Goal: Task Accomplishment & Management: Use online tool/utility

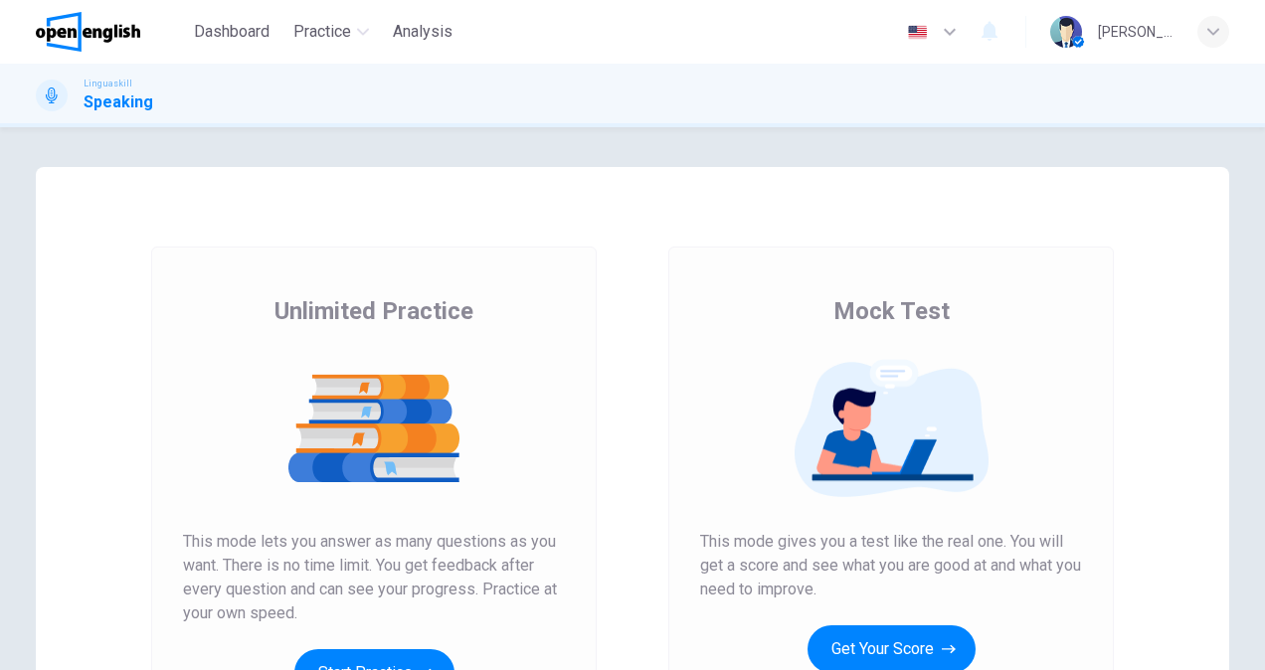
scroll to position [199, 0]
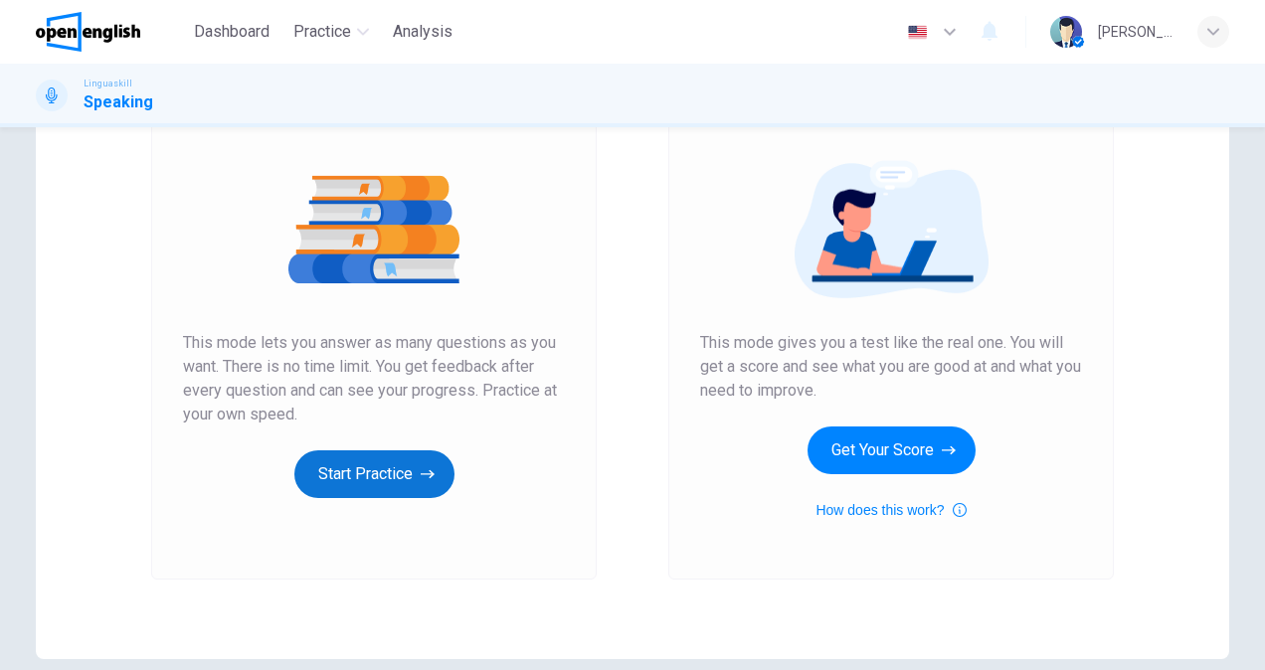
click at [345, 478] on button "Start Practice" at bounding box center [374, 474] width 160 height 48
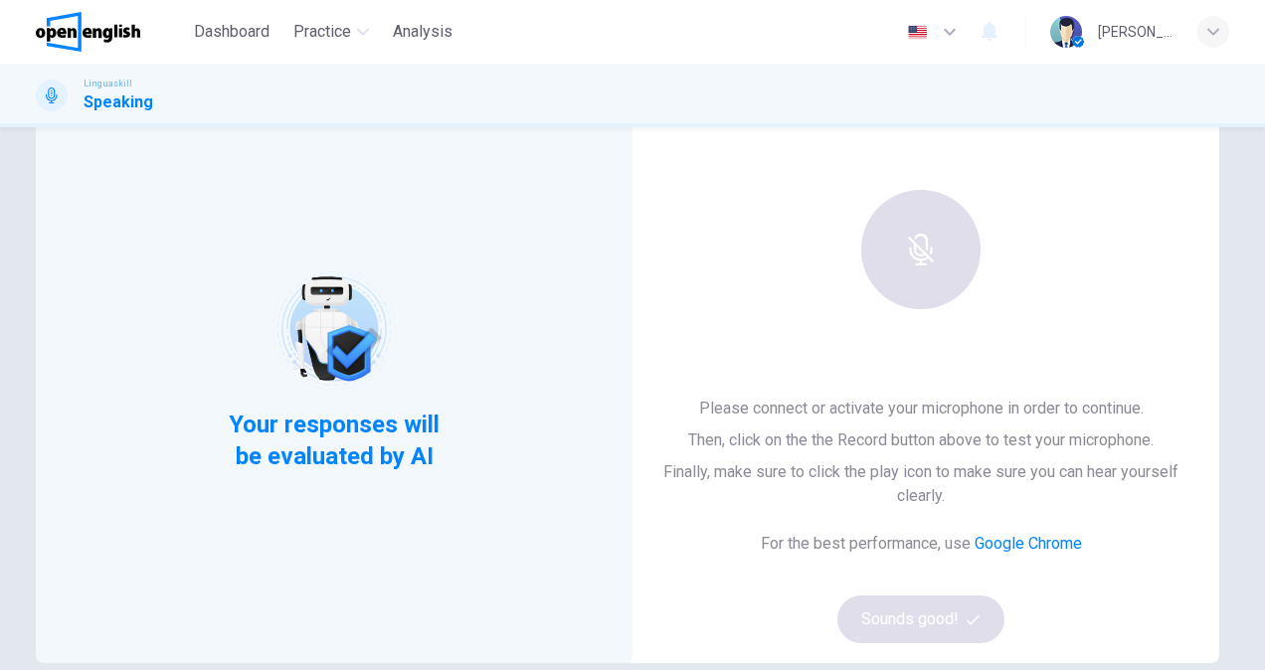
scroll to position [0, 0]
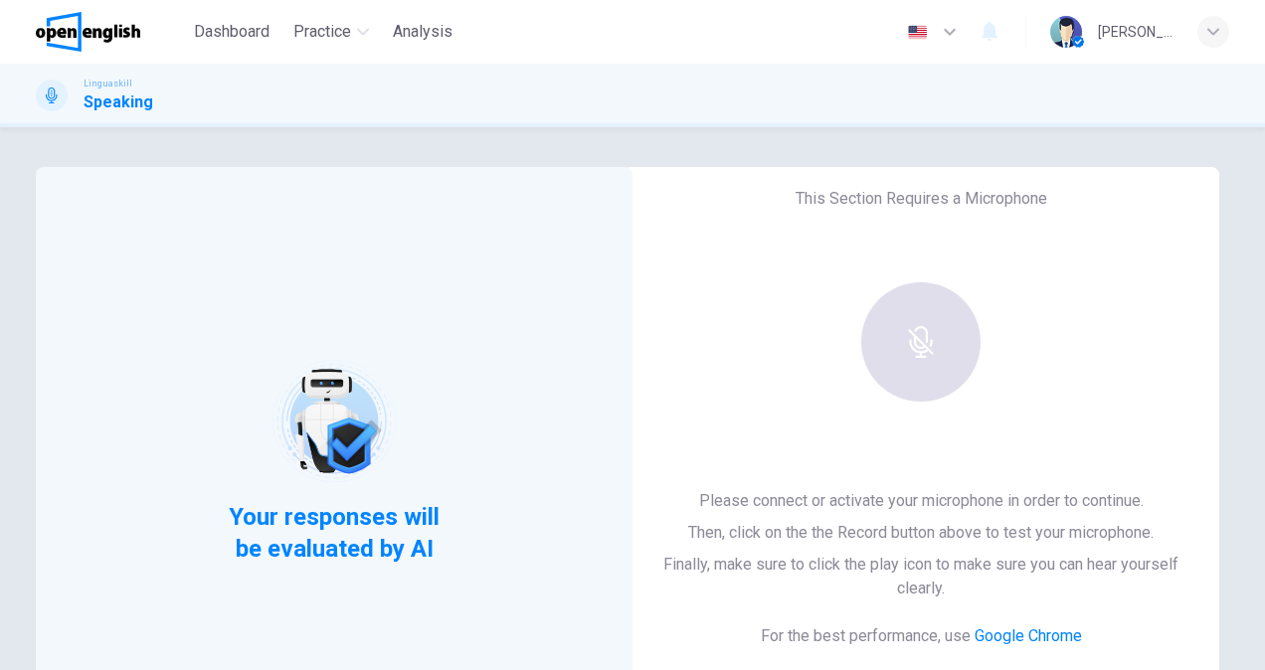
click at [925, 369] on div at bounding box center [920, 341] width 215 height 119
click at [1076, 376] on div "This Section Requires a Microphone Please connect or activate your microphone i…" at bounding box center [921, 461] width 597 height 589
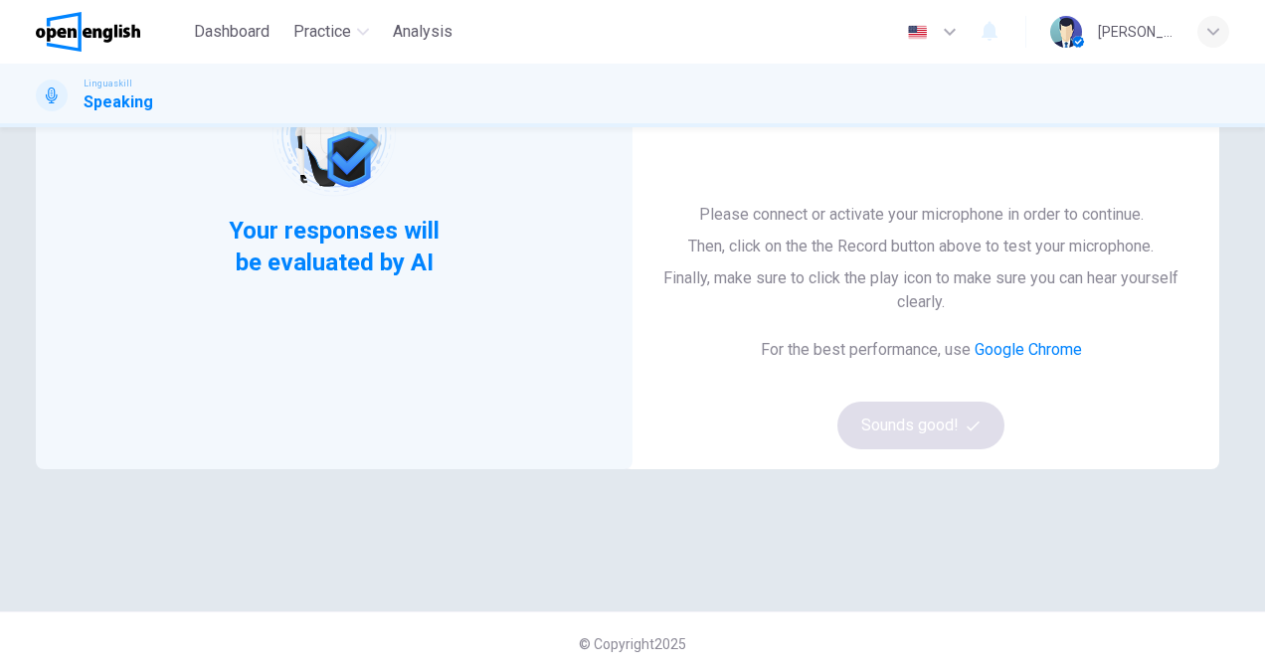
scroll to position [291, 0]
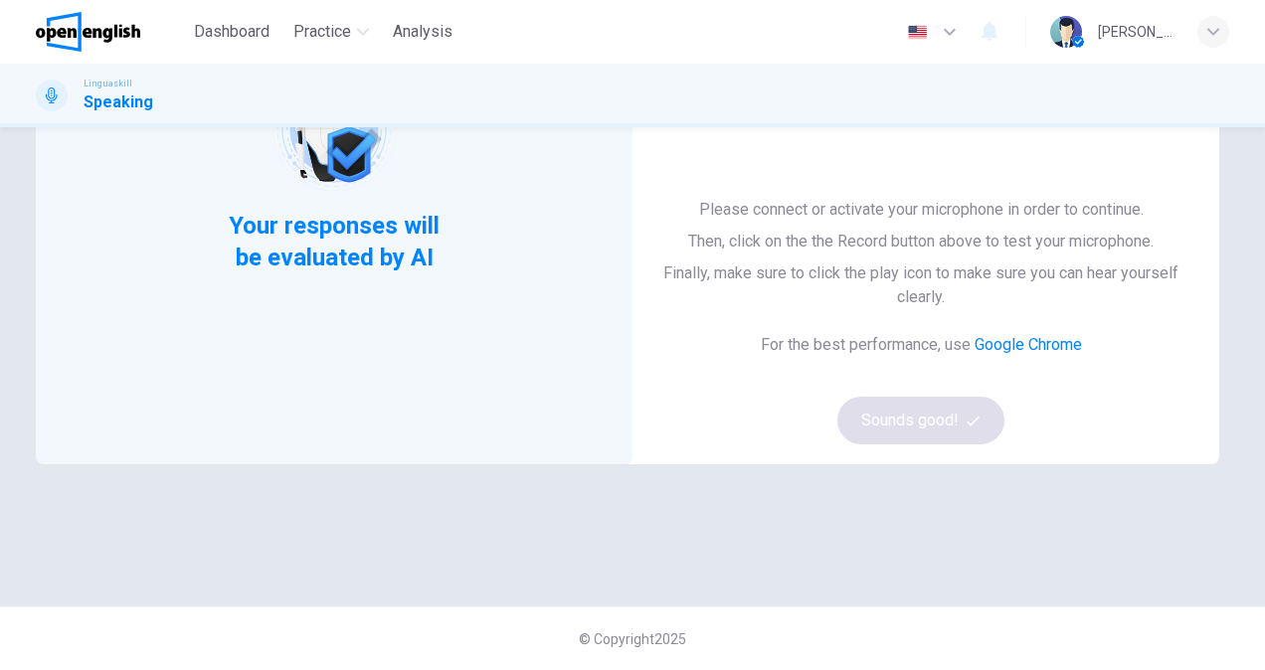
drag, startPoint x: 923, startPoint y: 426, endPoint x: 1006, endPoint y: 396, distance: 88.7
click at [924, 425] on div "Please connect or activate your microphone in order to continue. Then, click on…" at bounding box center [920, 321] width 533 height 247
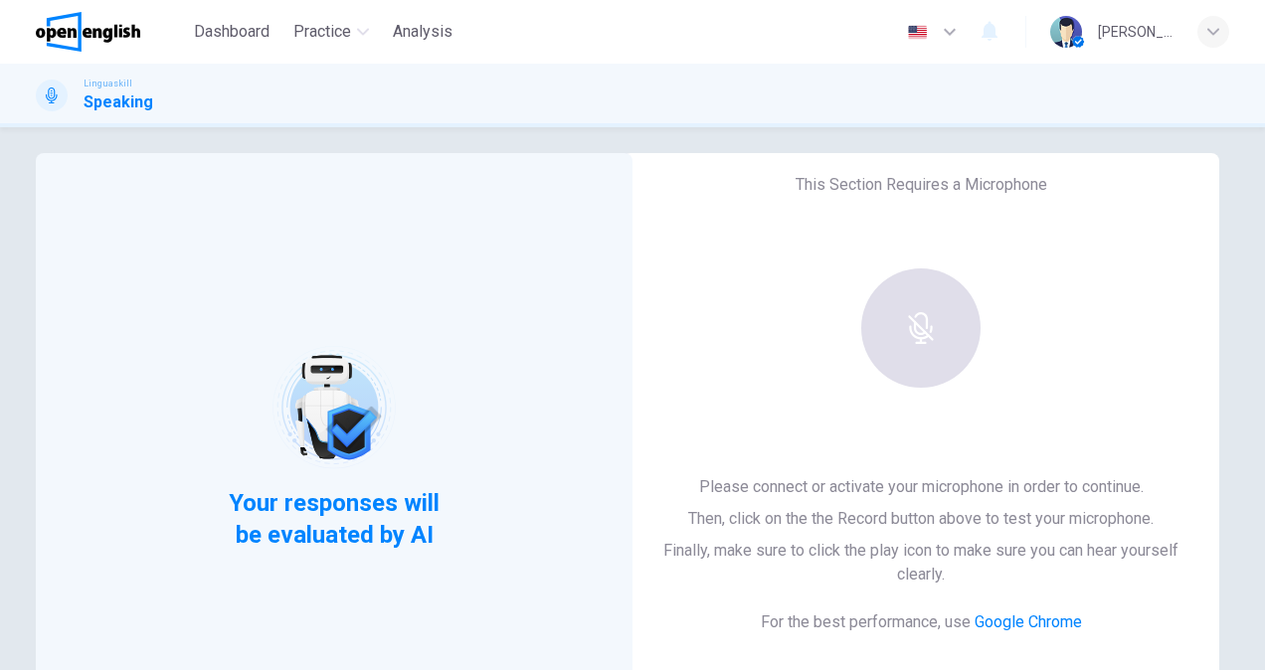
scroll to position [0, 0]
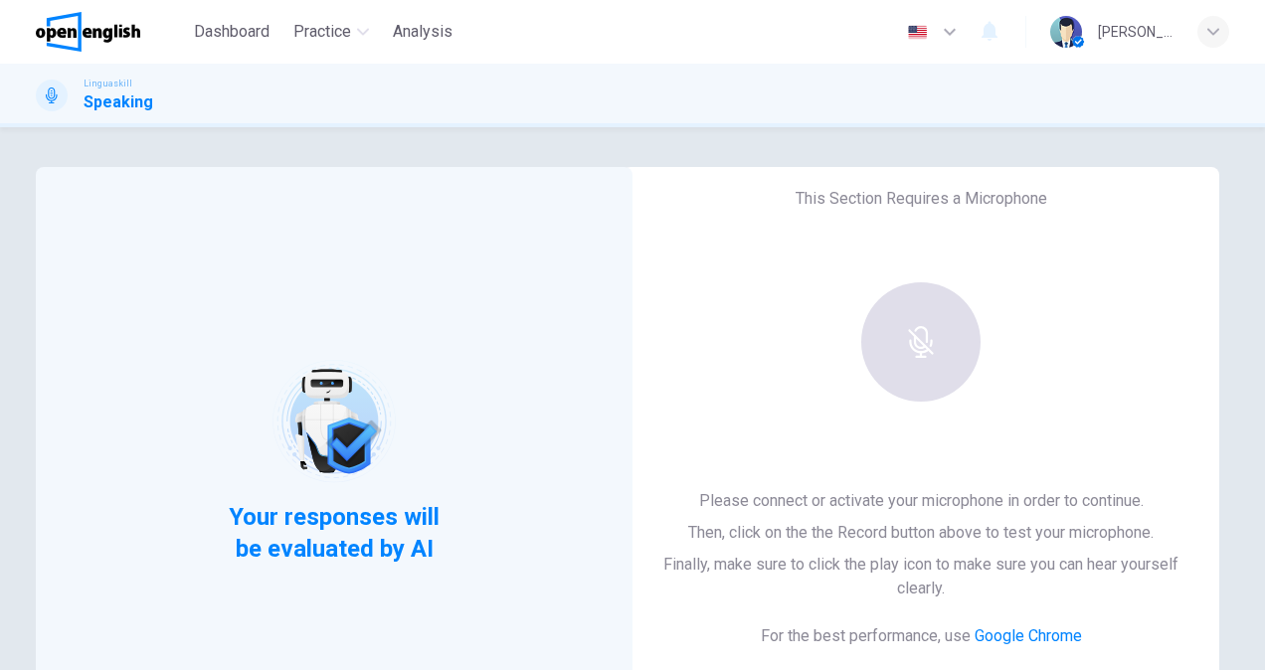
click at [743, 309] on div "This Section Requires a Microphone Please connect or activate your microphone i…" at bounding box center [921, 461] width 597 height 589
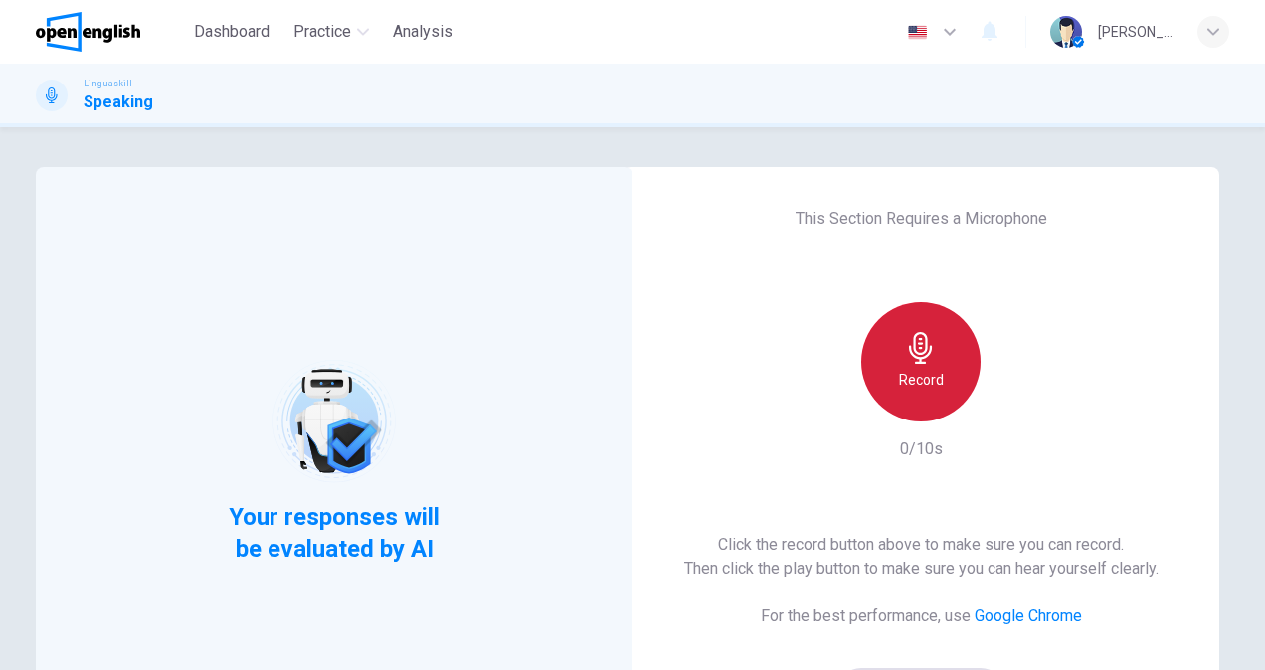
click at [912, 356] on icon "button" at bounding box center [921, 348] width 32 height 32
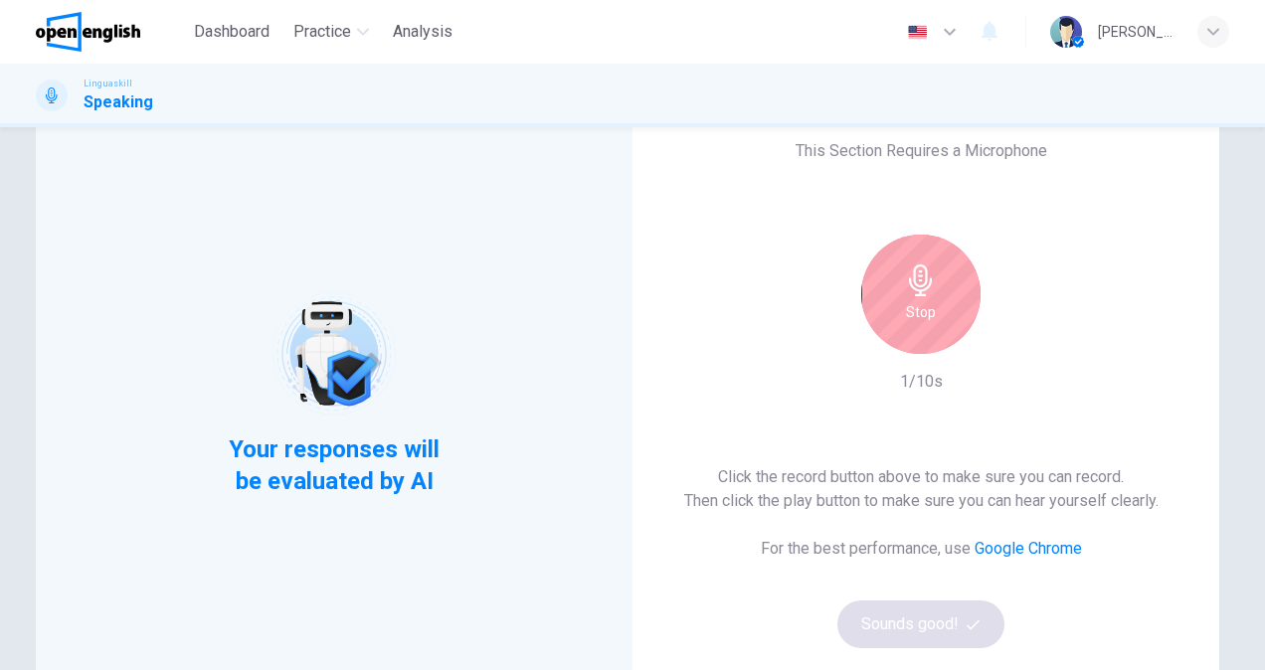
scroll to position [99, 0]
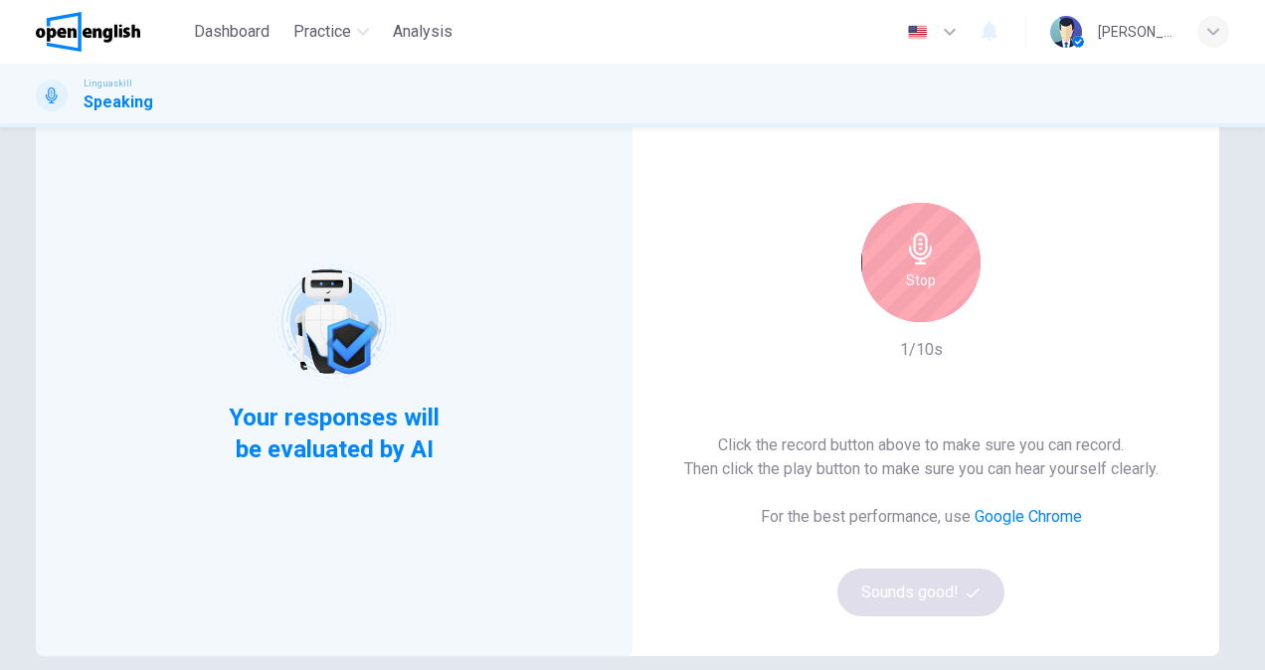
click at [941, 590] on div "Click the record button above to make sure you can record. Then click the play …" at bounding box center [921, 525] width 474 height 183
click at [912, 268] on h6 "Stop" at bounding box center [921, 280] width 30 height 24
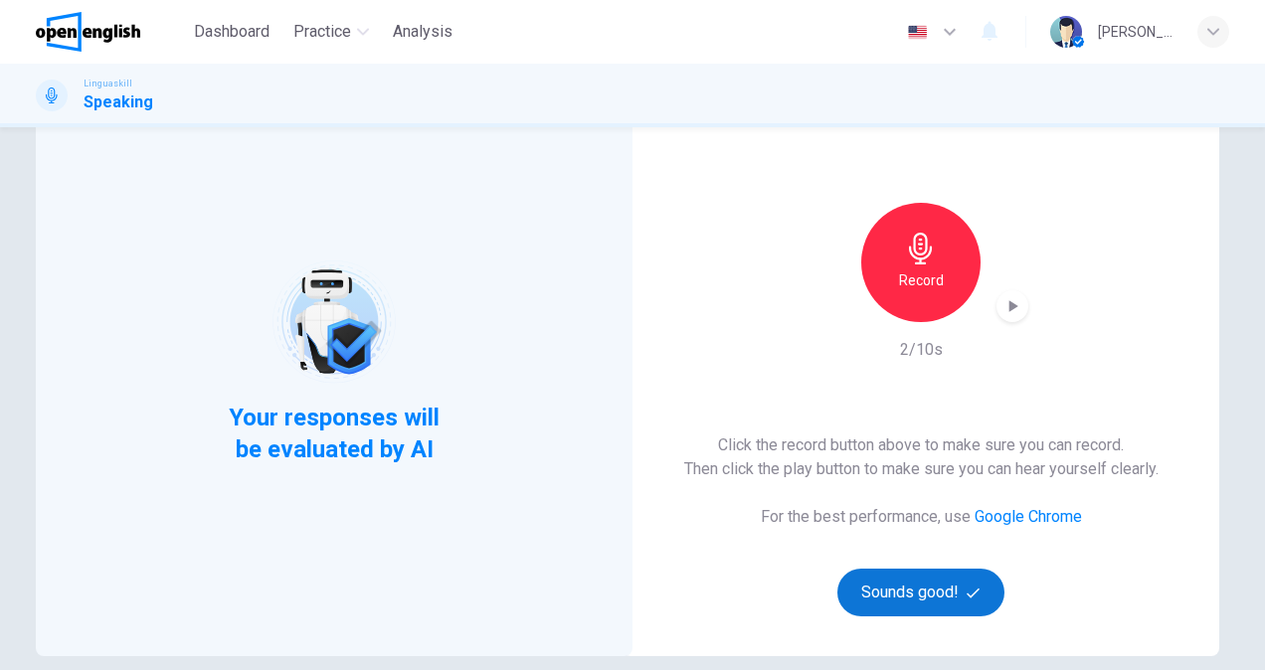
click at [957, 599] on button "Sounds good!" at bounding box center [920, 593] width 167 height 48
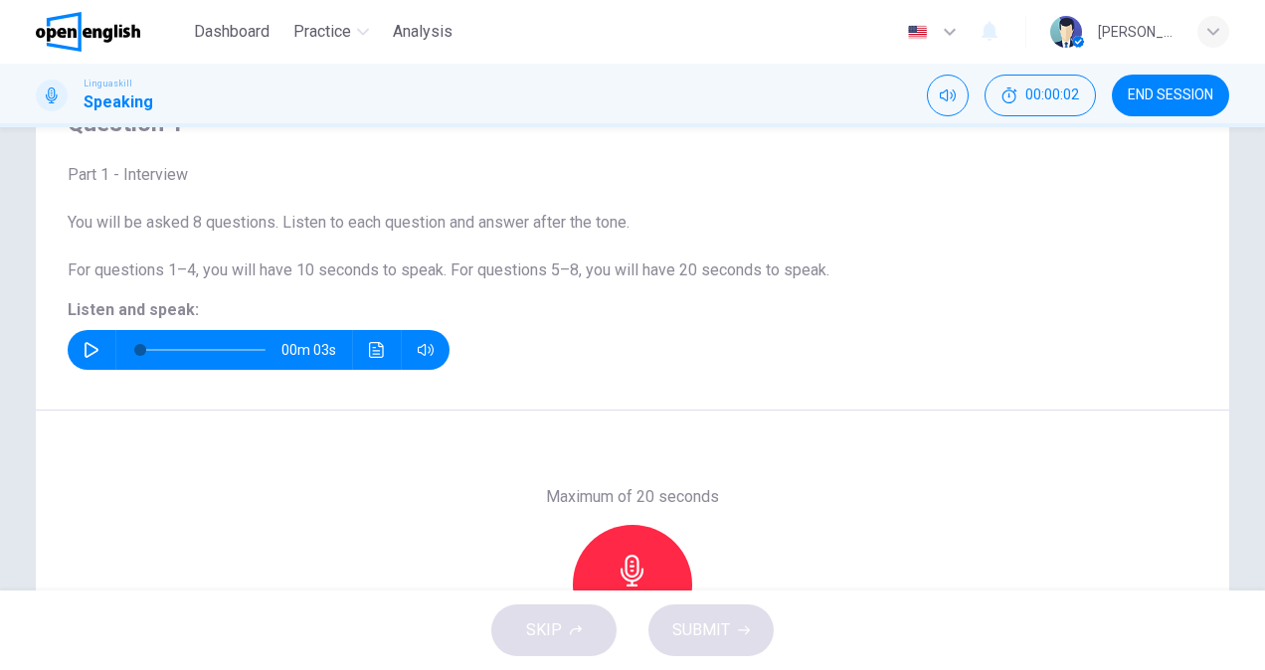
click at [608, 270] on span "For questions 1–4, you will have 10 seconds to speak. For questions 5–8, you wi…" at bounding box center [449, 270] width 762 height 19
click at [86, 343] on icon "button" at bounding box center [92, 350] width 16 height 16
type input "*"
click at [760, 352] on div "00m 03s" at bounding box center [633, 350] width 1130 height 40
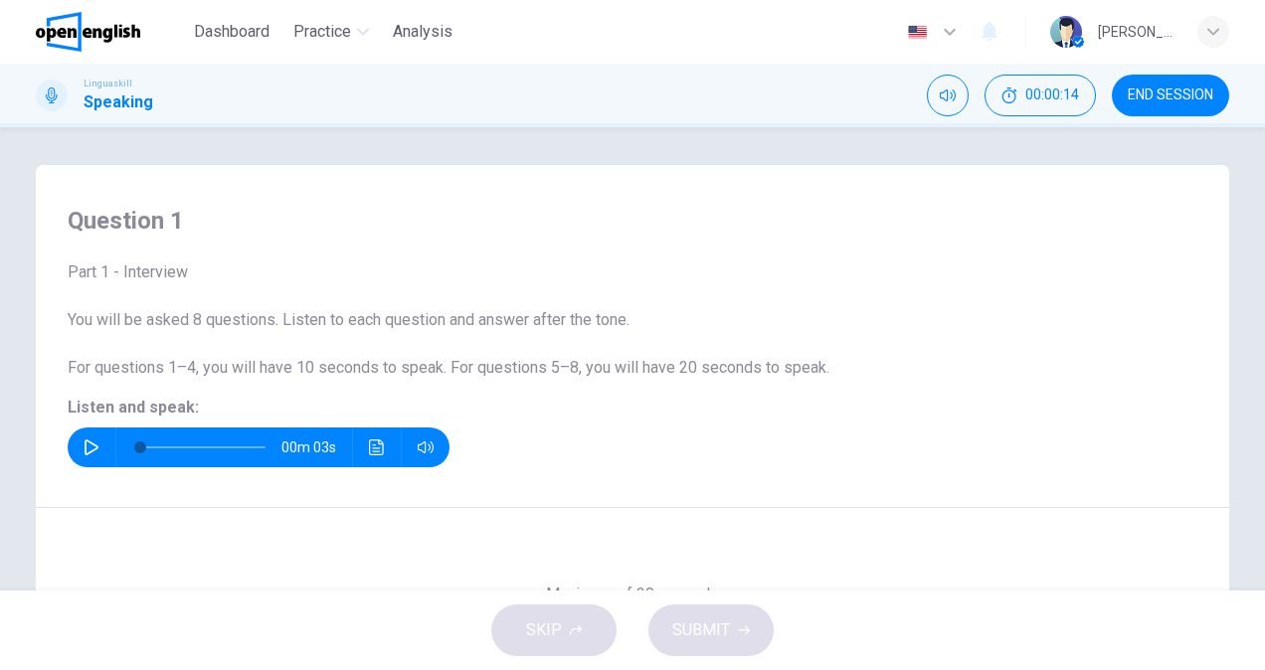
scroll to position [0, 0]
drag, startPoint x: 91, startPoint y: 35, endPoint x: 714, endPoint y: 140, distance: 631.4
click at [91, 35] on img at bounding box center [88, 32] width 104 height 40
